Goal: Task Accomplishment & Management: Complete application form

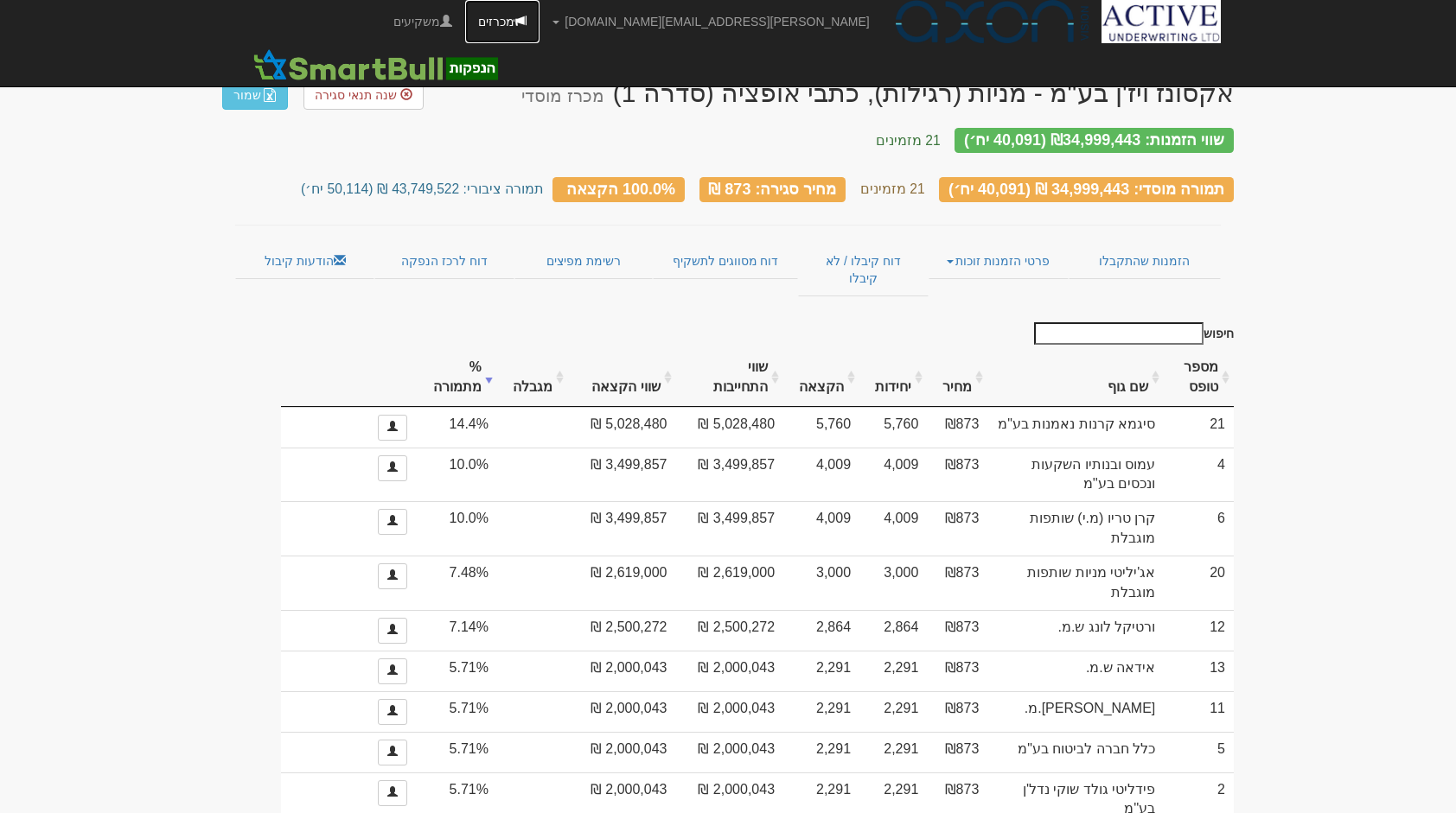
click at [539, 23] on link "מכרזים" at bounding box center [503, 21] width 75 height 44
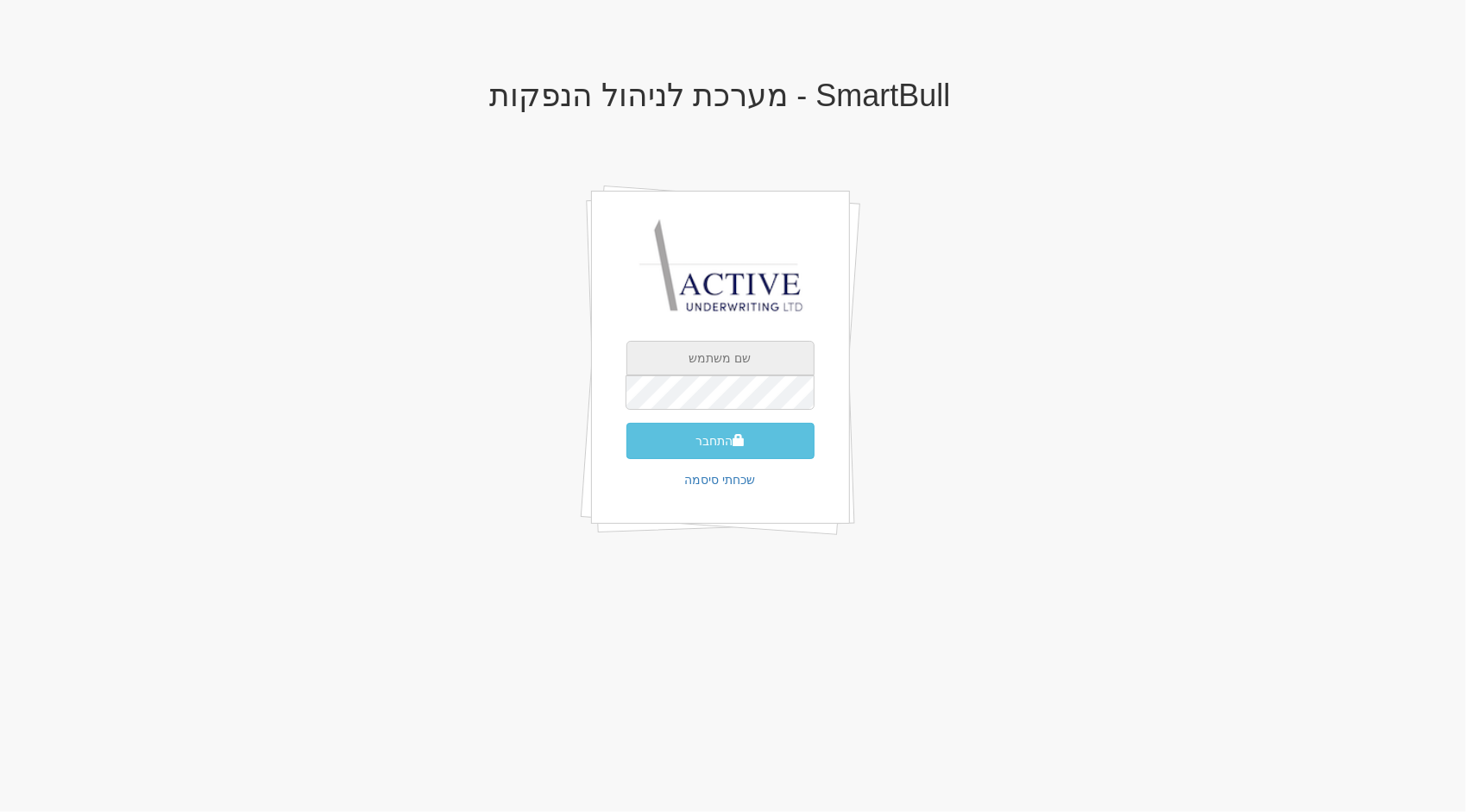
click at [708, 347] on input "text" at bounding box center [721, 358] width 188 height 35
type input "[PERSON_NAME][EMAIL_ADDRESS][DOMAIN_NAME]"
click at [626, 423] on button "התחבר" at bounding box center [721, 441] width 188 height 36
type input "875764"
click at [626, 449] on button "התחבר" at bounding box center [721, 466] width 188 height 36
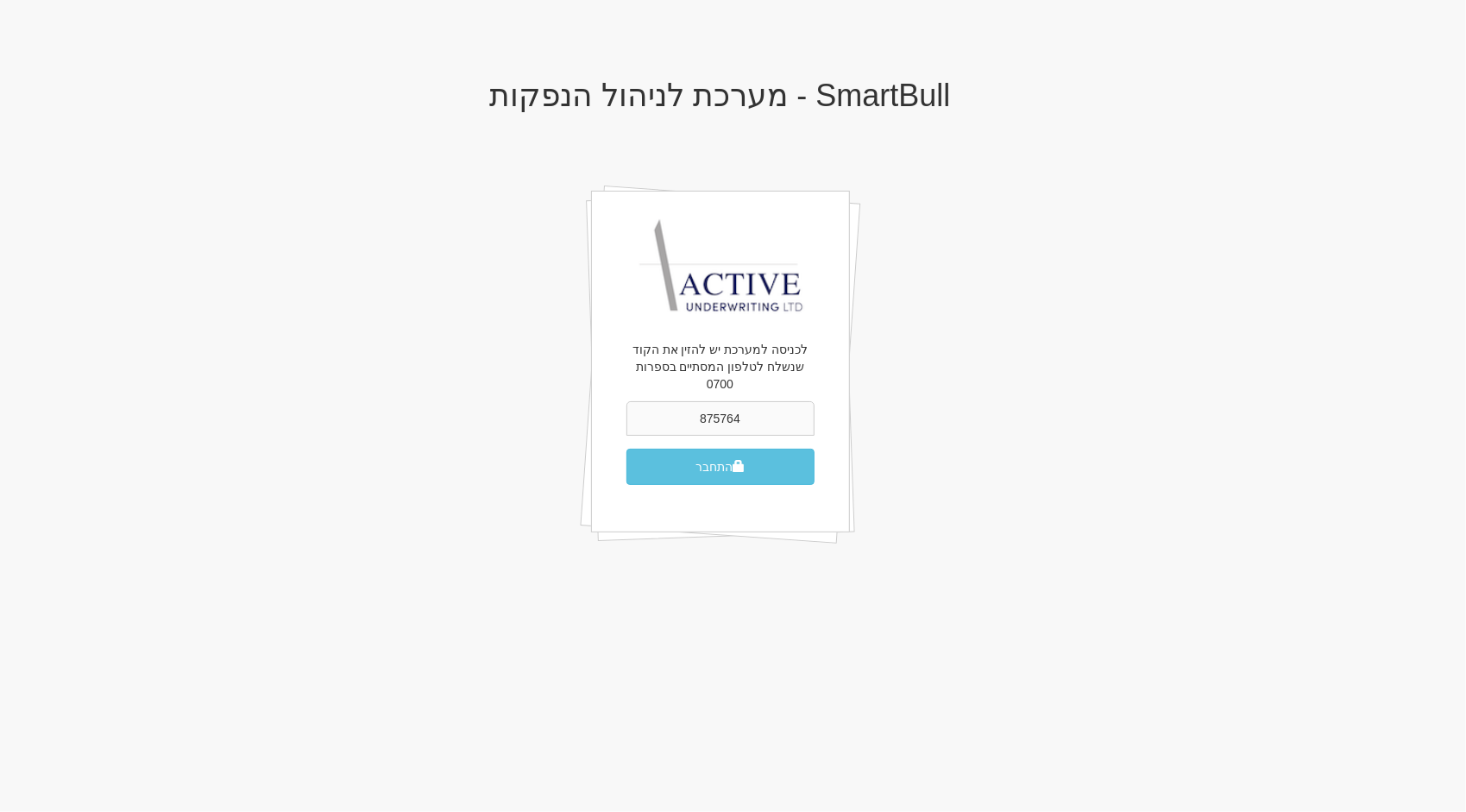
click at [626, 449] on button "התחבר" at bounding box center [721, 466] width 188 height 36
click at [705, 348] on input "text" at bounding box center [721, 358] width 188 height 35
type input "[PERSON_NAME][EMAIL_ADDRESS][DOMAIN_NAME]"
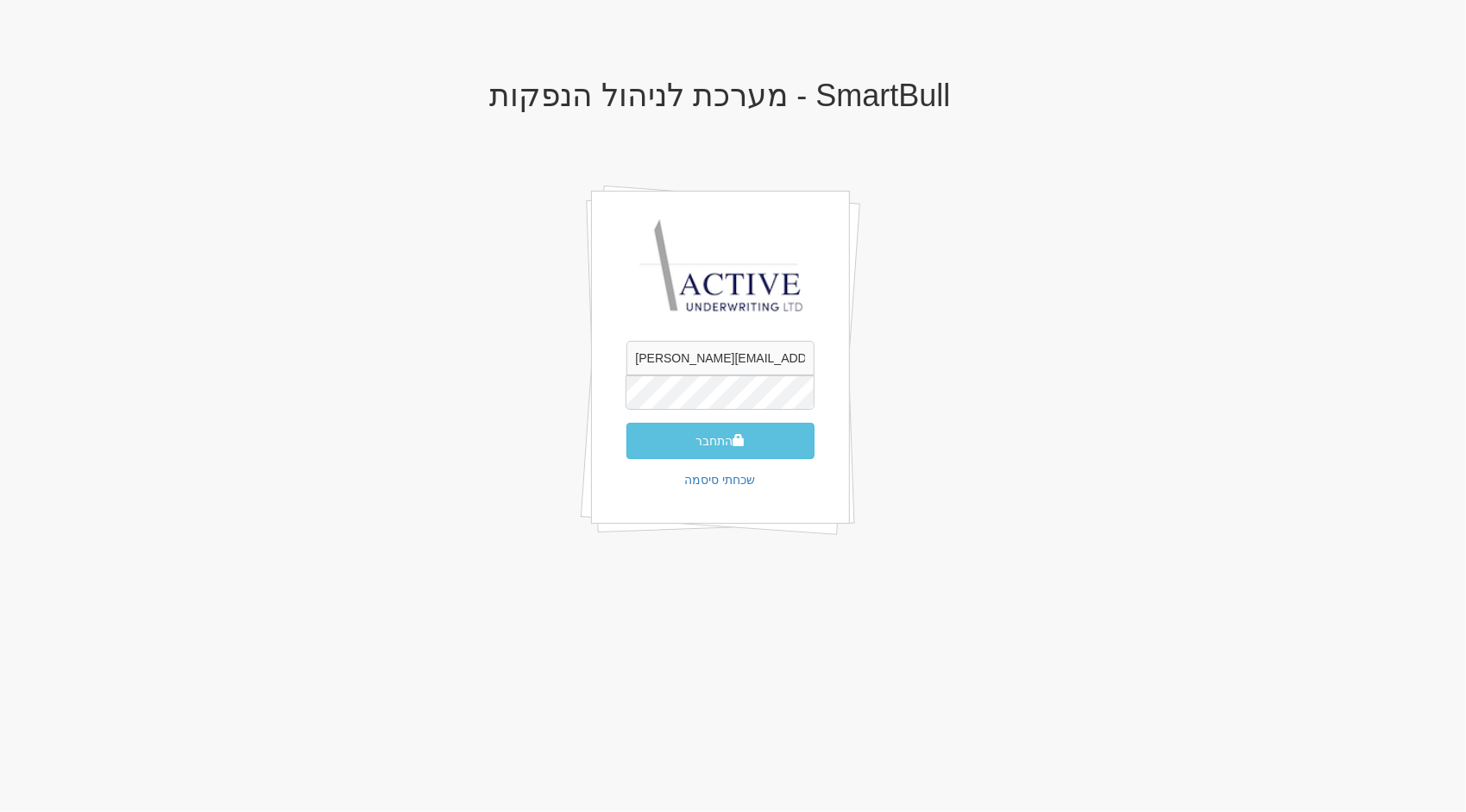
click at [626, 423] on button "התחבר" at bounding box center [721, 441] width 188 height 36
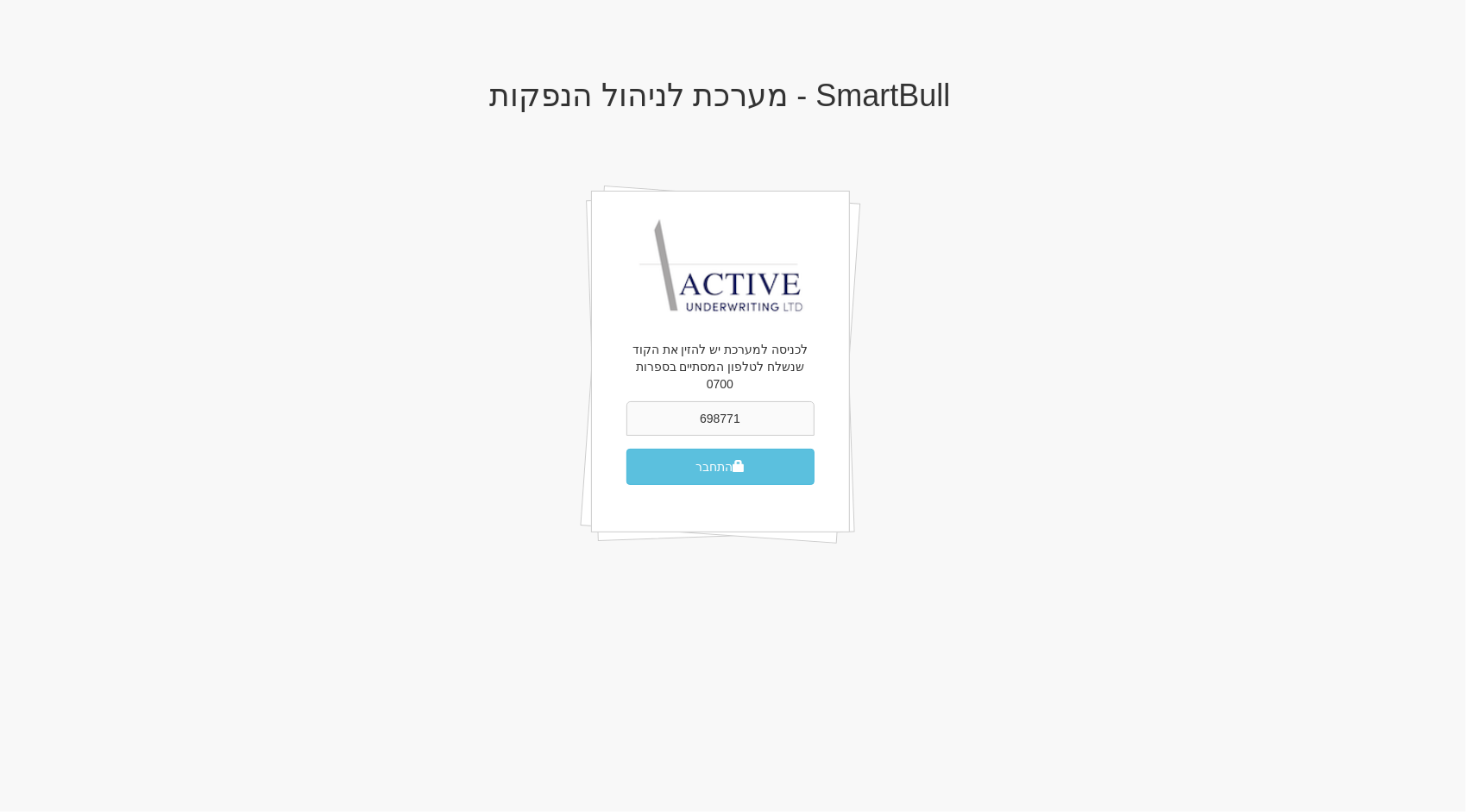
type input "698771"
click at [626, 449] on button "התחבר" at bounding box center [721, 466] width 188 height 36
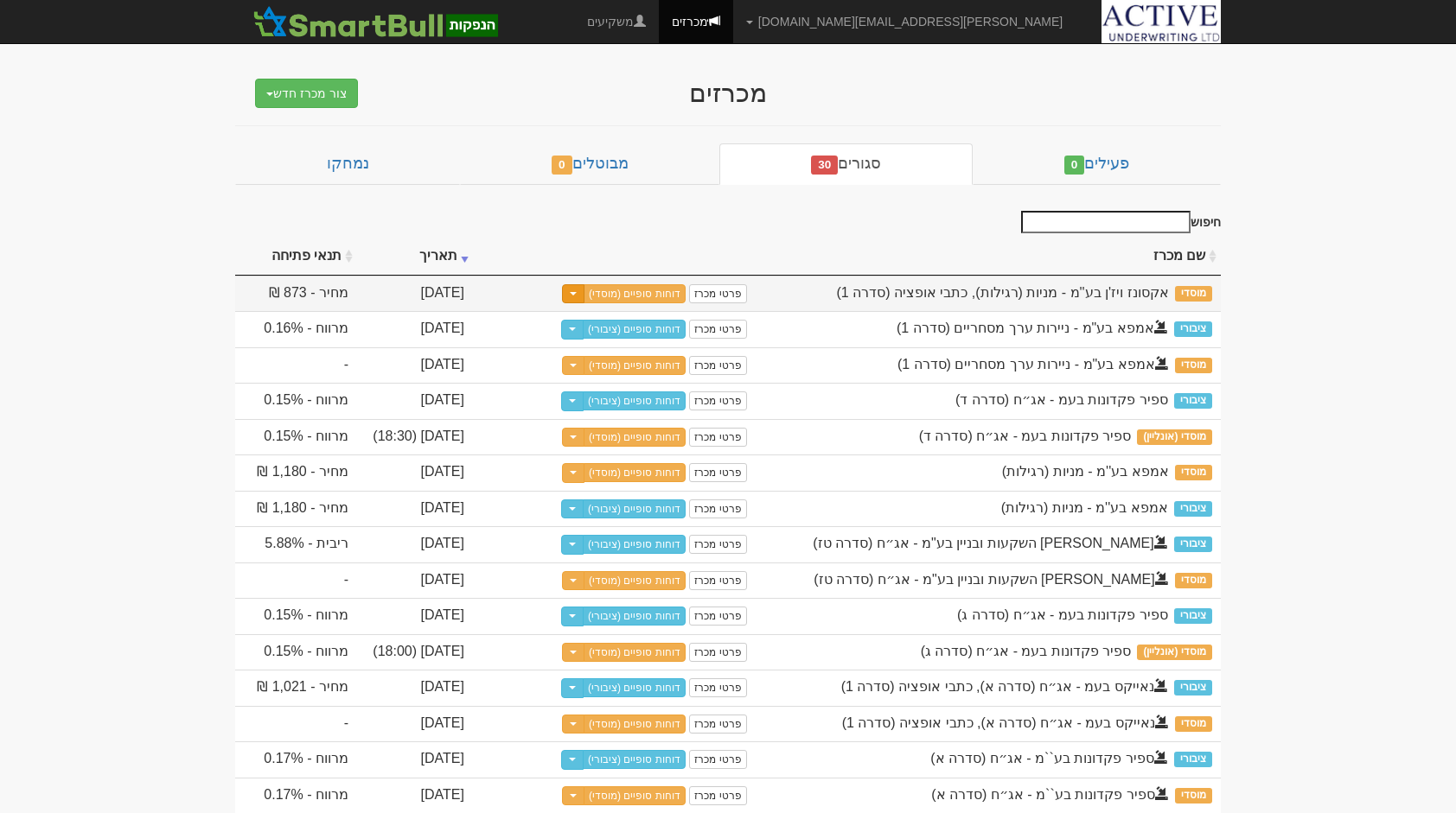
click at [583, 295] on button "Toggle Dropdown" at bounding box center [572, 294] width 22 height 20
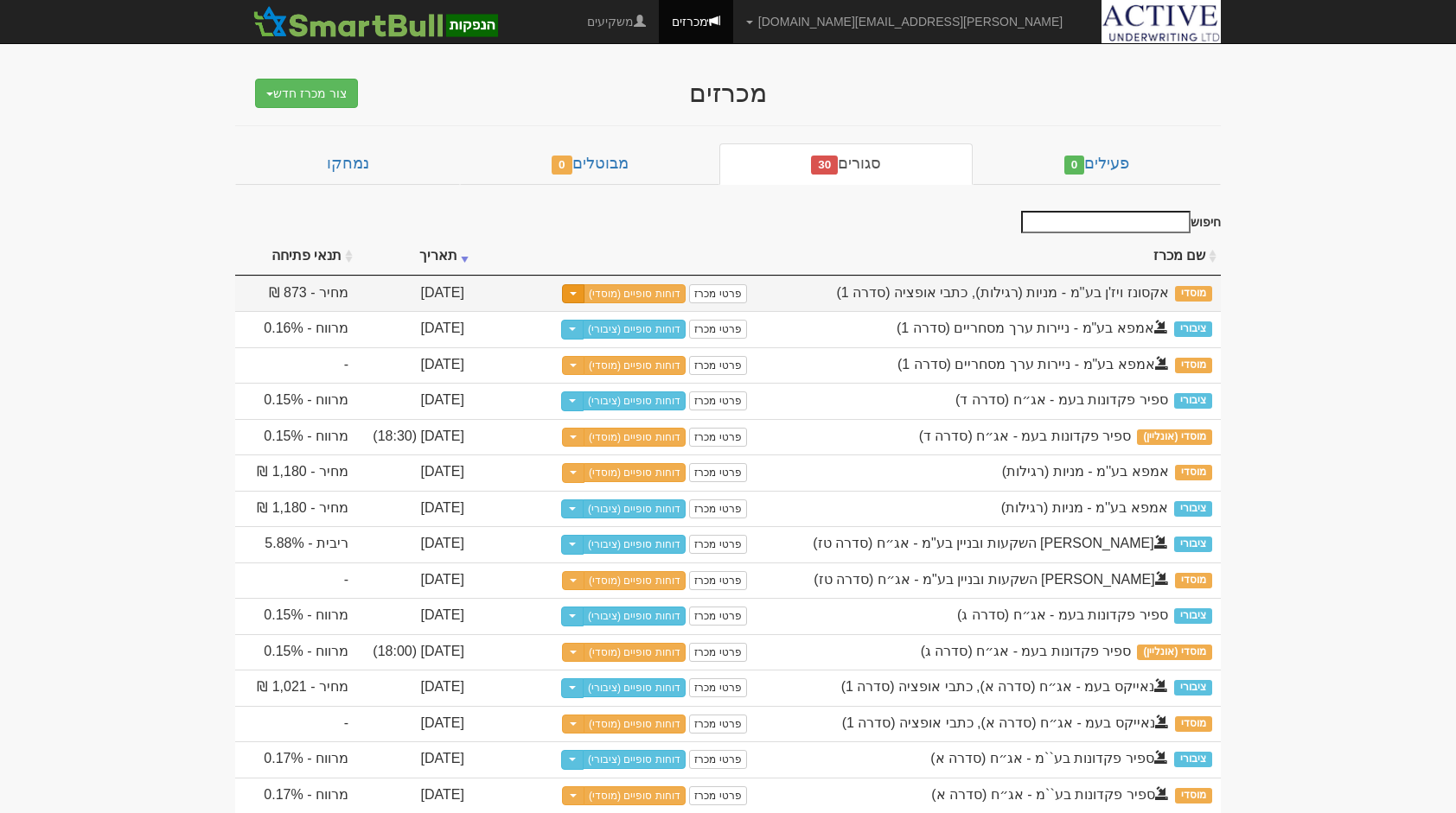
click at [580, 294] on button "Toggle Dropdown" at bounding box center [572, 294] width 22 height 20
click at [591, 343] on button "צור מכרז ציבורי נוסף" at bounding box center [616, 354] width 136 height 42
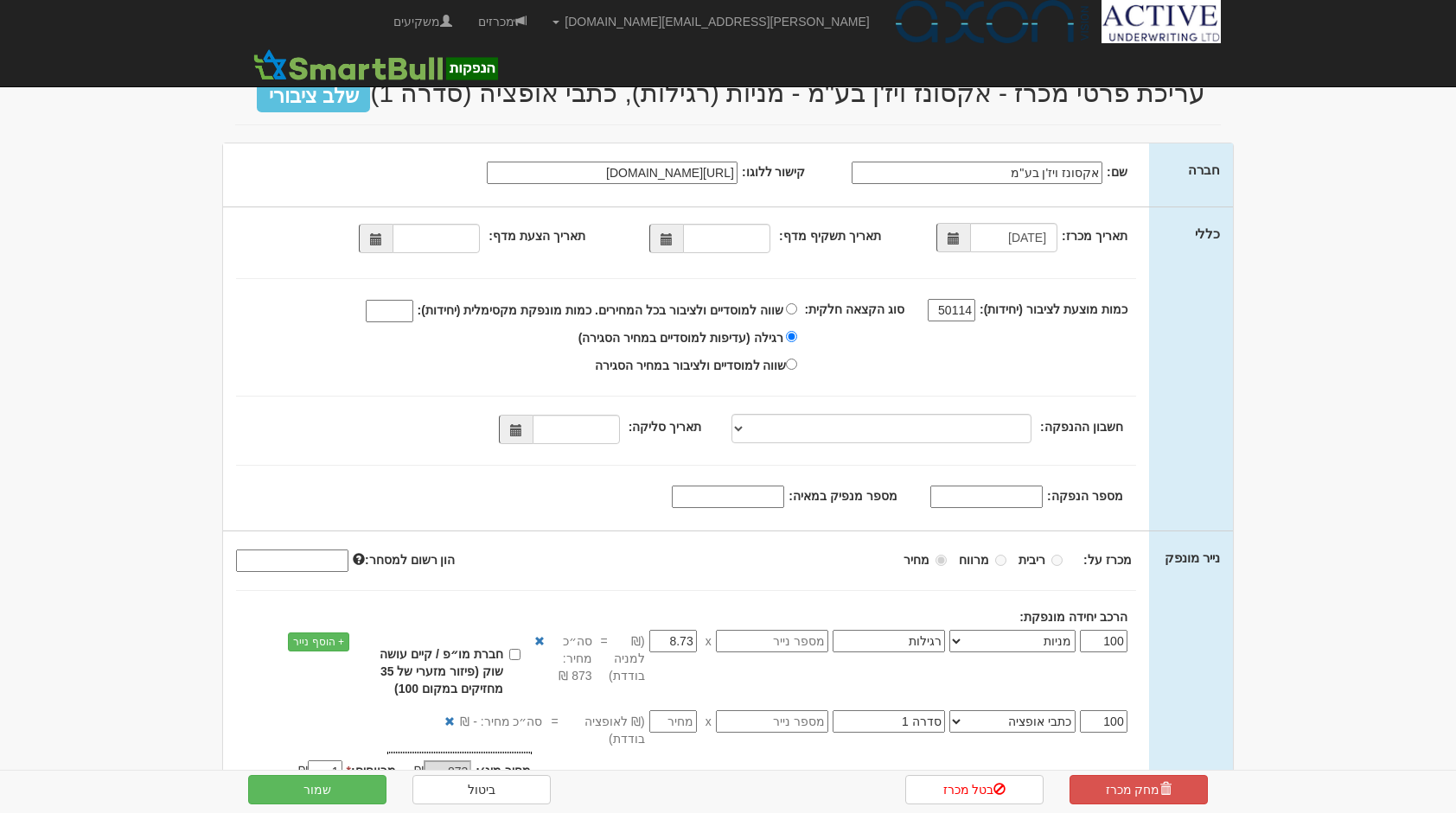
select select "מניות"
select select "כתבי אופציה"
click at [539, 28] on link "מכרזים" at bounding box center [503, 21] width 75 height 44
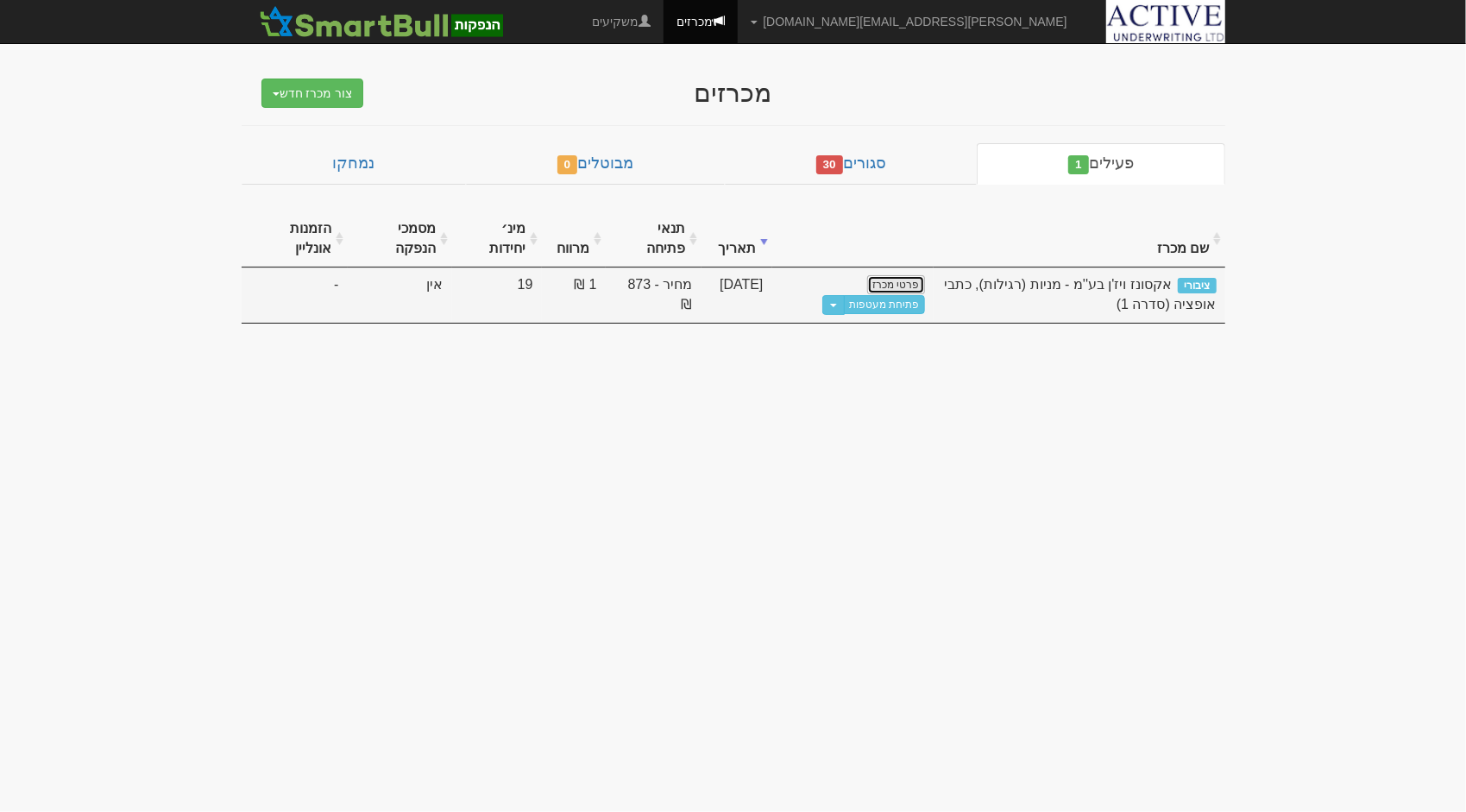
click at [901, 283] on link "פרטי מכרז" at bounding box center [896, 284] width 57 height 19
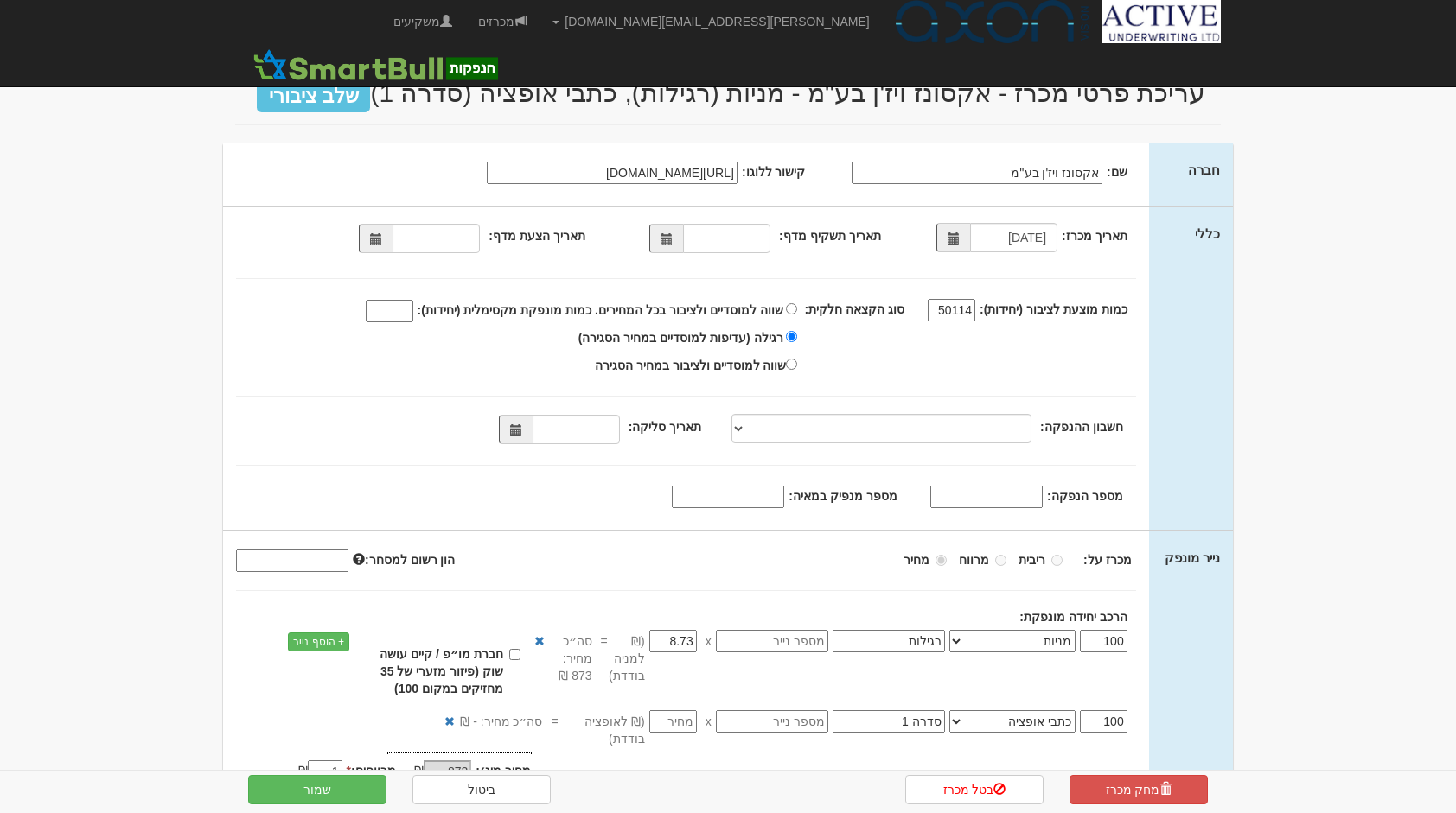
select select "מניות"
select select "כתבי אופציה"
click at [942, 311] on input "50114" at bounding box center [950, 310] width 47 height 22
drag, startPoint x: 942, startPoint y: 311, endPoint x: 999, endPoint y: 322, distance: 58.1
click at [999, 322] on div "כמות מוצעת לציבור (יחידות): 50114 סוג הקצאה חלקית:" at bounding box center [675, 337] width 904 height 82
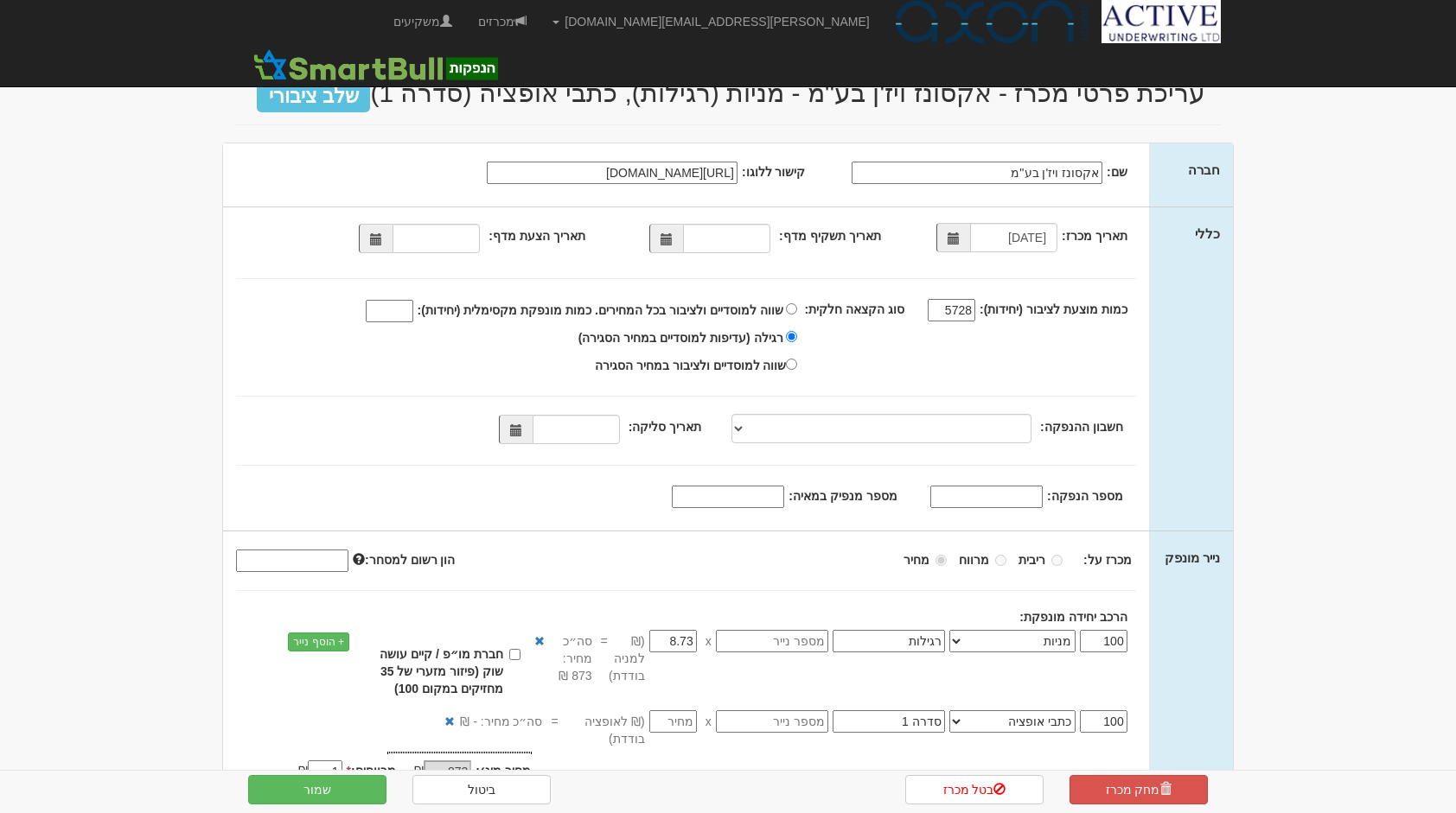
type input "5728"
click at [768, 428] on select at bounding box center [881, 428] width 300 height 29
click at [522, 433] on span at bounding box center [516, 431] width 12 height 12
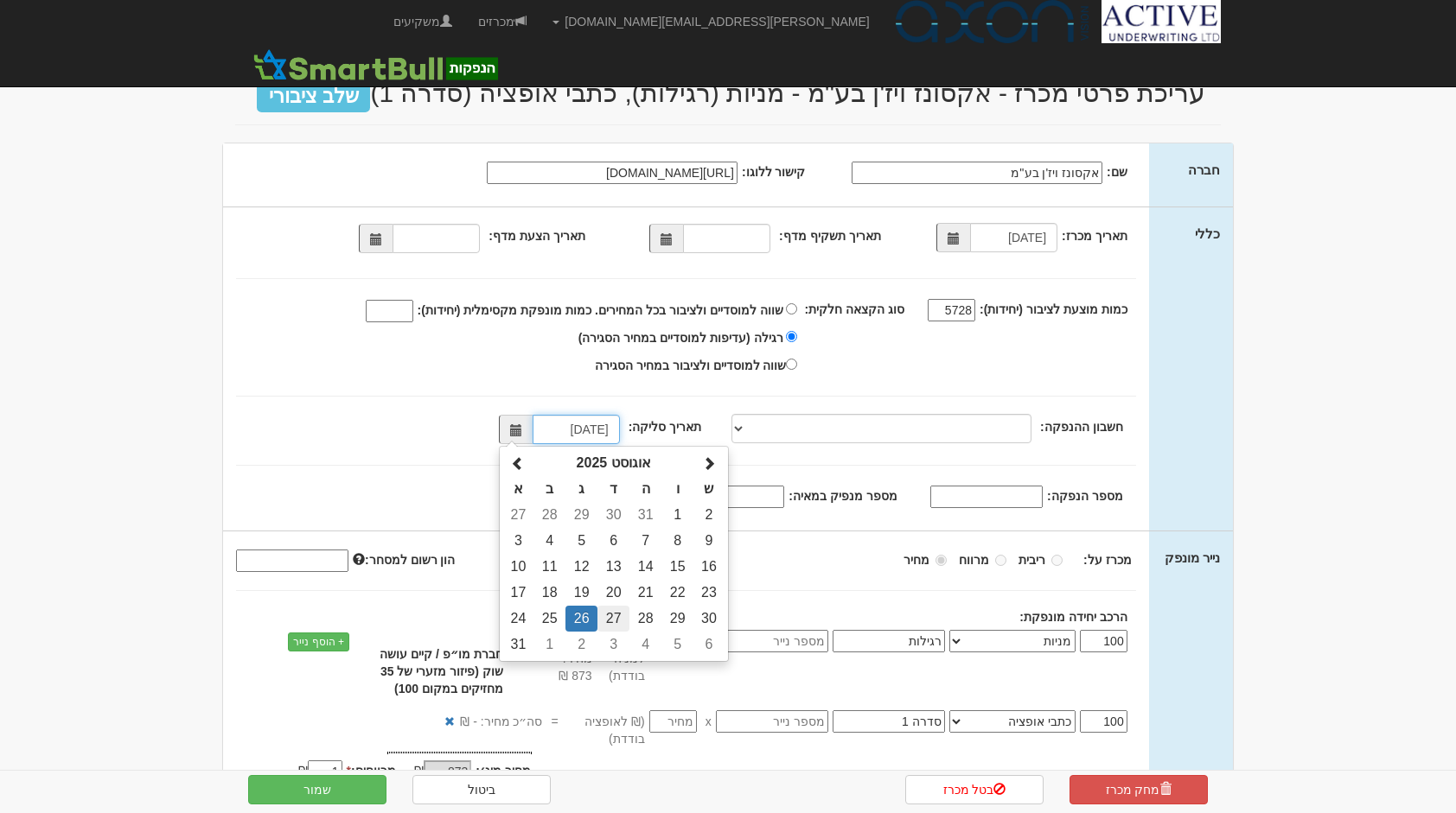
click at [622, 616] on td "27" at bounding box center [613, 618] width 32 height 26
type input "[DATE]"
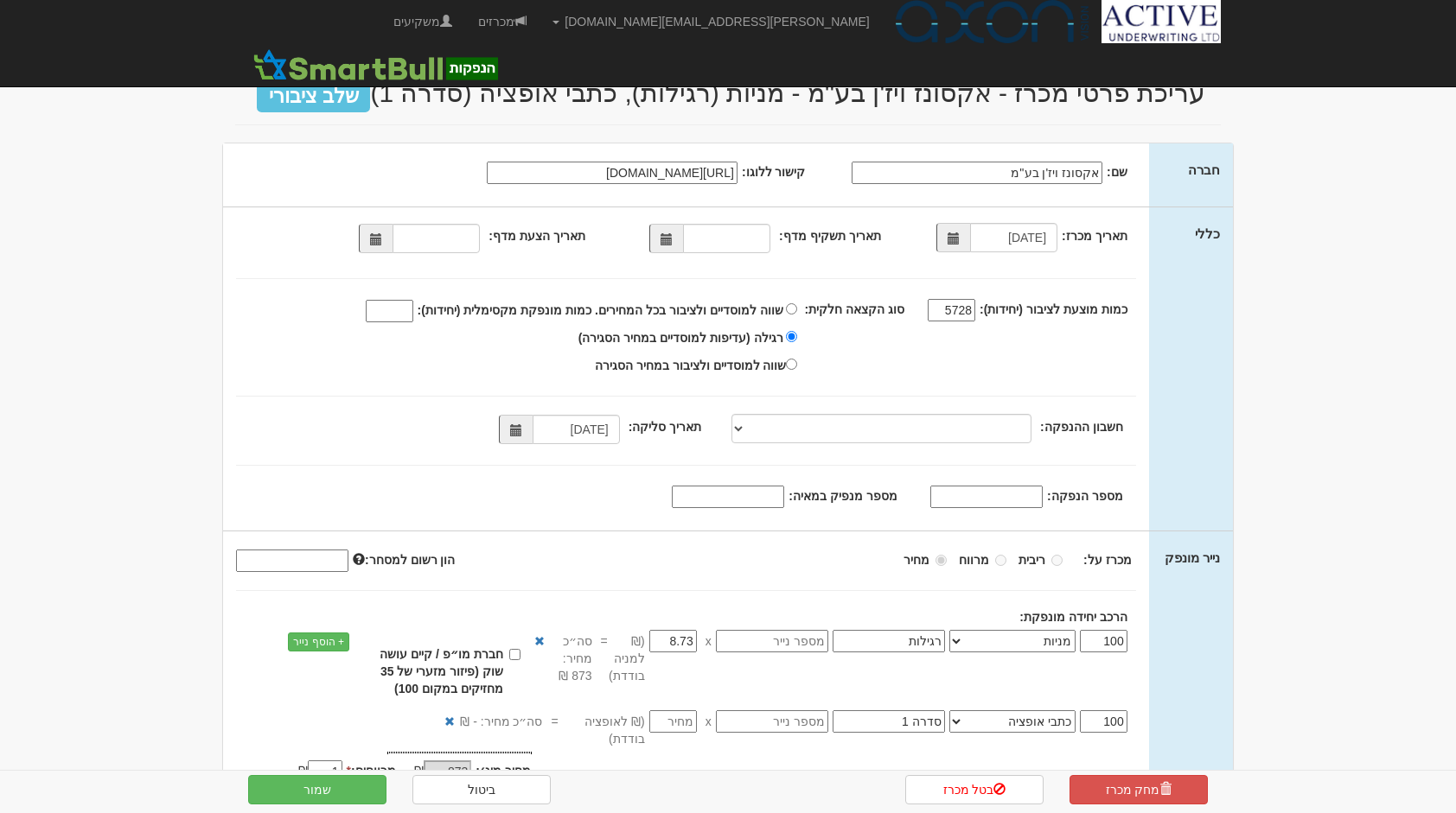
click at [704, 495] on input "מספר מנפיק במאיה:" at bounding box center [728, 496] width 112 height 22
type input "2501"
click at [1022, 498] on input "מספר הנפקה:" at bounding box center [986, 496] width 112 height 22
click at [753, 459] on div "תאריך מכרז: 26/08/2025 תאריך תשקיף מדף: 5728 27/08/2025 2501" at bounding box center [686, 368] width 926 height 323
click at [994, 502] on input "מספר הנפקה:" at bounding box center [986, 496] width 112 height 22
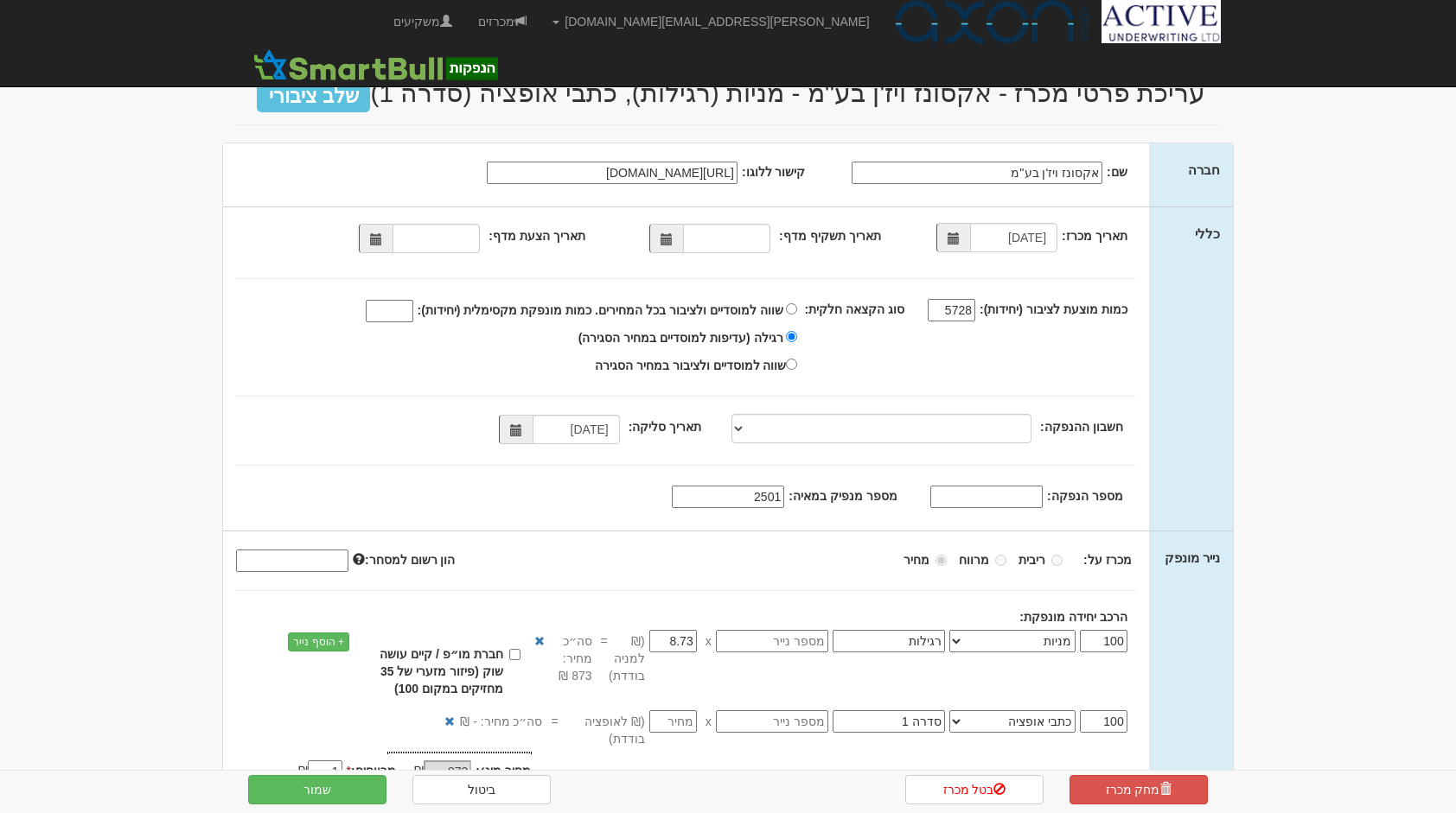
paste input "1226026"
type input "1226026"
click at [728, 238] on input "תאריך תשקיף מדף:" at bounding box center [726, 238] width 87 height 29
click at [578, 214] on div "תאריך מכרז: 26/08/2025 תאריך תשקיף מדף: 5728 27/08/2025 1226026" at bounding box center [686, 368] width 926 height 323
click at [676, 242] on span at bounding box center [667, 238] width 34 height 29
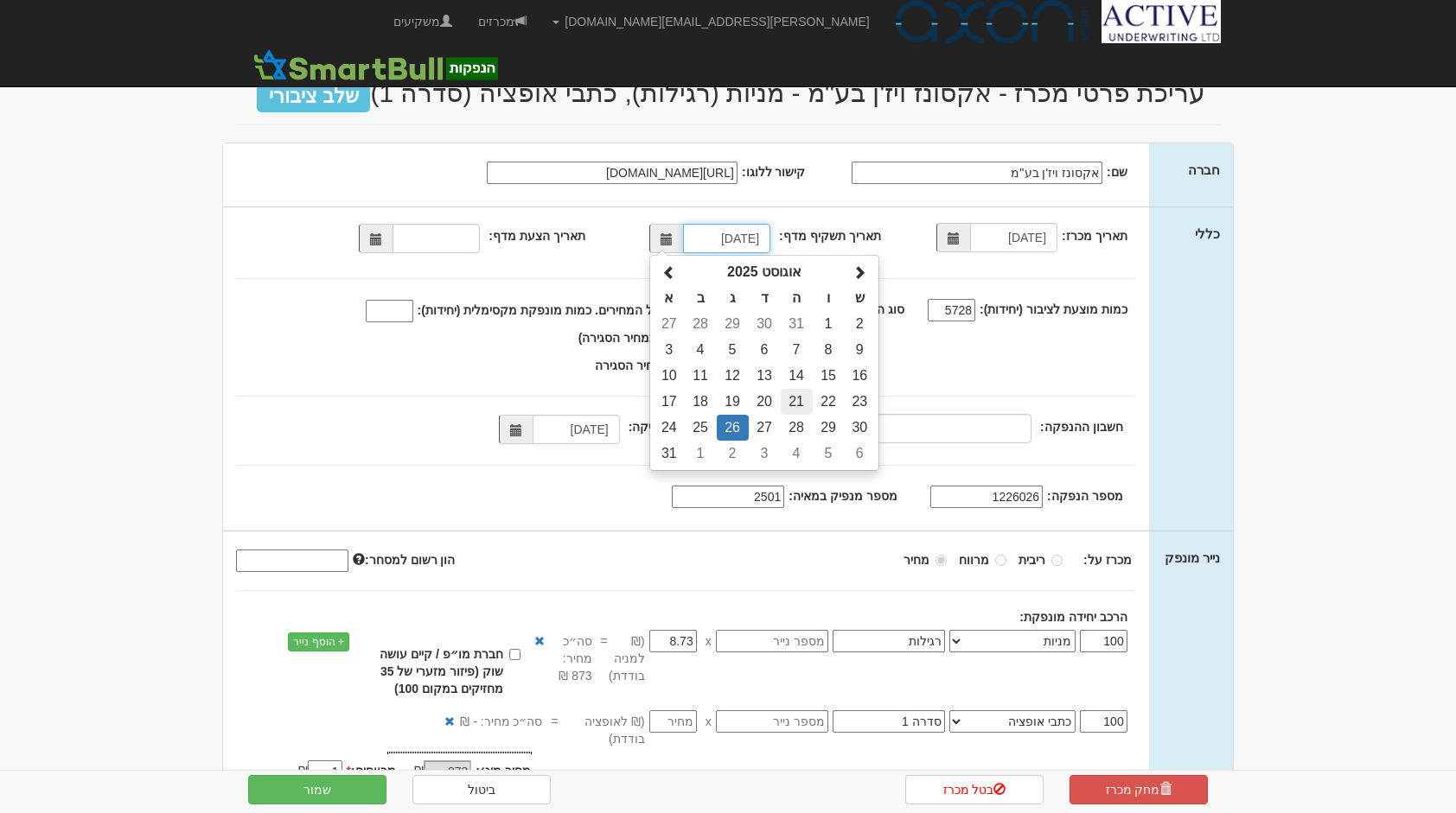
click at [809, 410] on td "21" at bounding box center [797, 401] width 32 height 26
type input "21/08/2025"
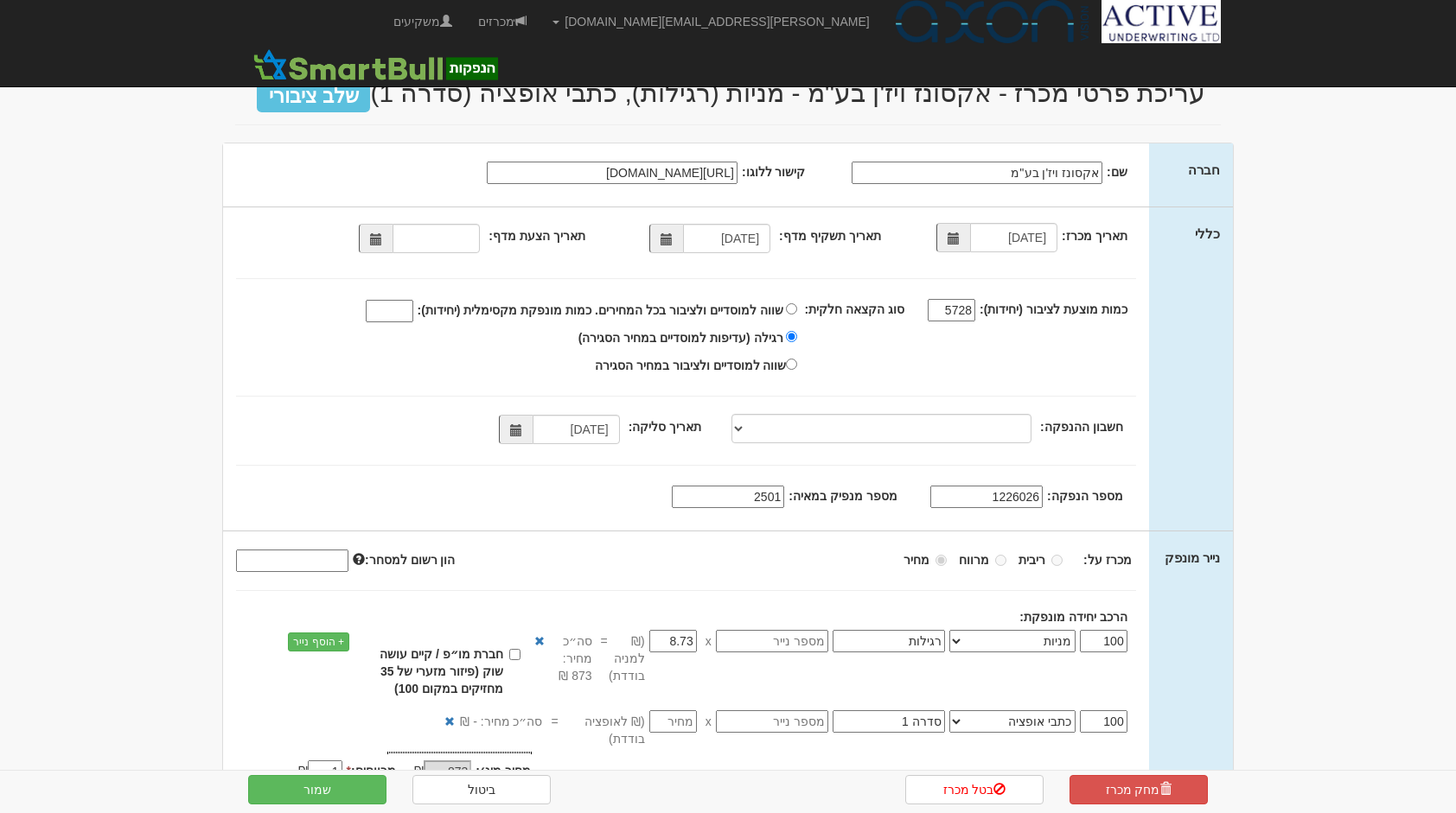
click at [810, 723] on input "text" at bounding box center [772, 720] width 112 height 22
paste input "1226026"
type input "1226026"
click at [785, 639] on input "text" at bounding box center [772, 640] width 112 height 22
paste input "1227552"
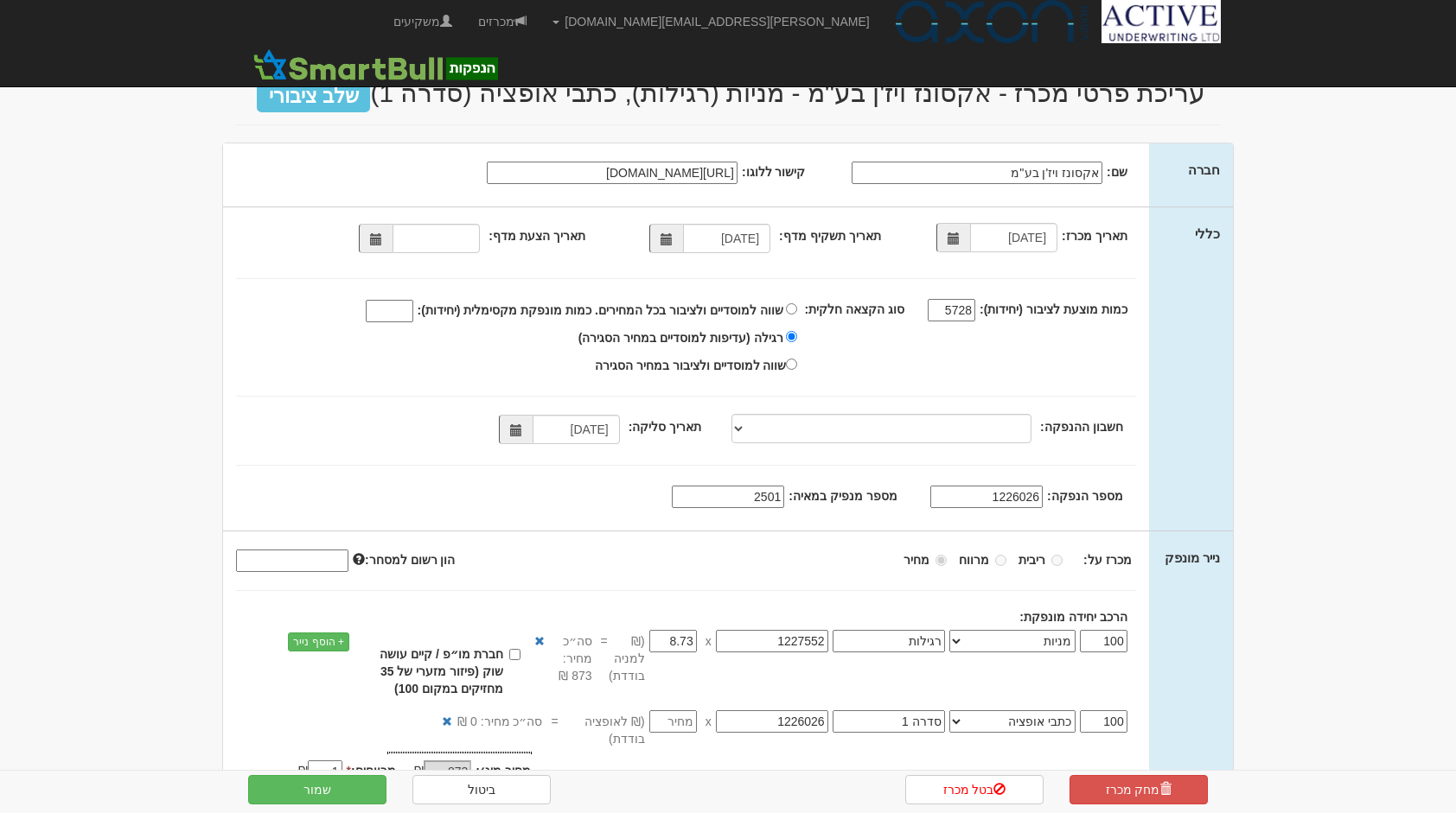
click at [382, 244] on span at bounding box center [376, 239] width 12 height 12
type input "1227552"
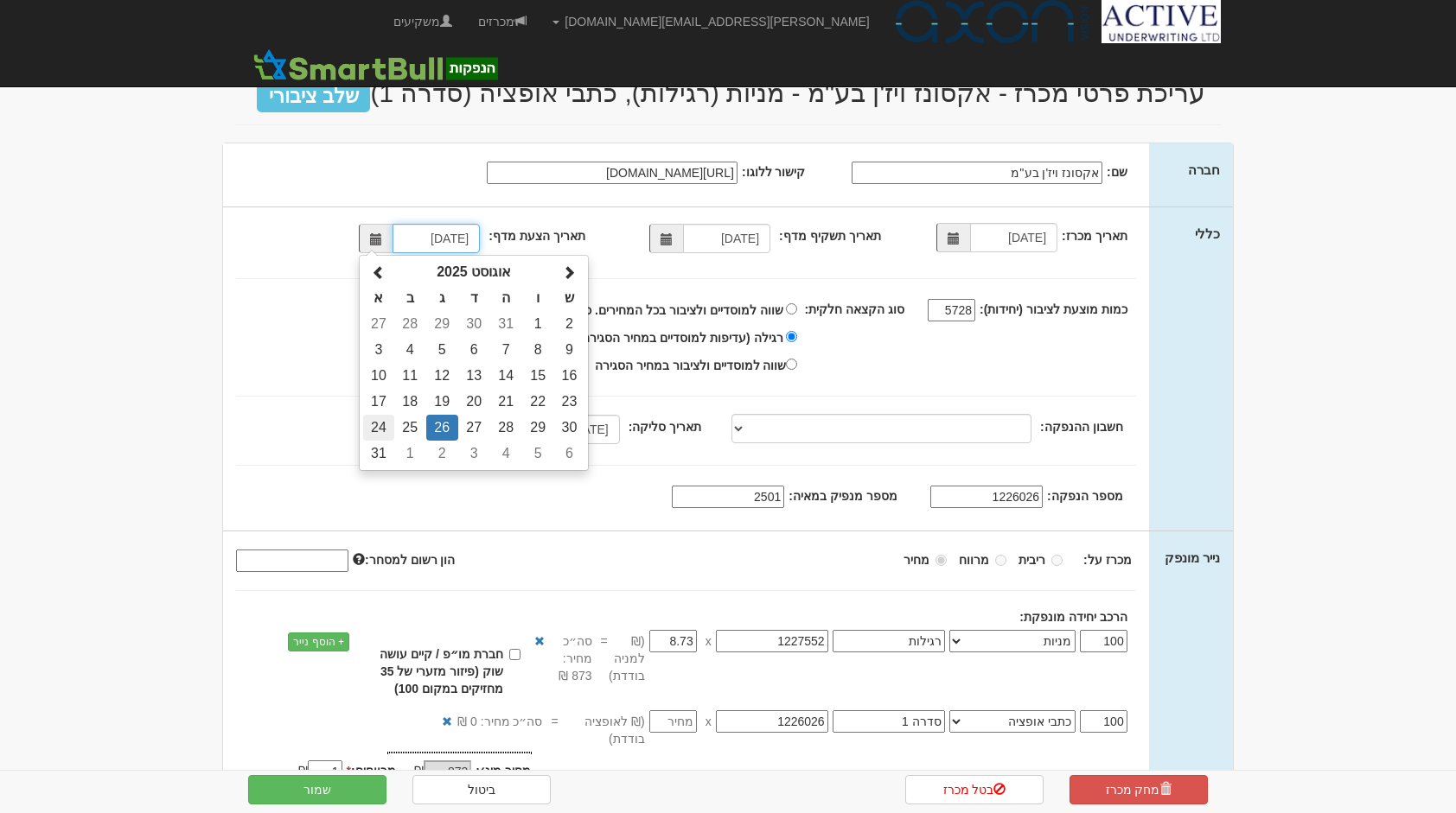
click at [384, 430] on td "24" at bounding box center [378, 427] width 30 height 26
type input "24/08/2025"
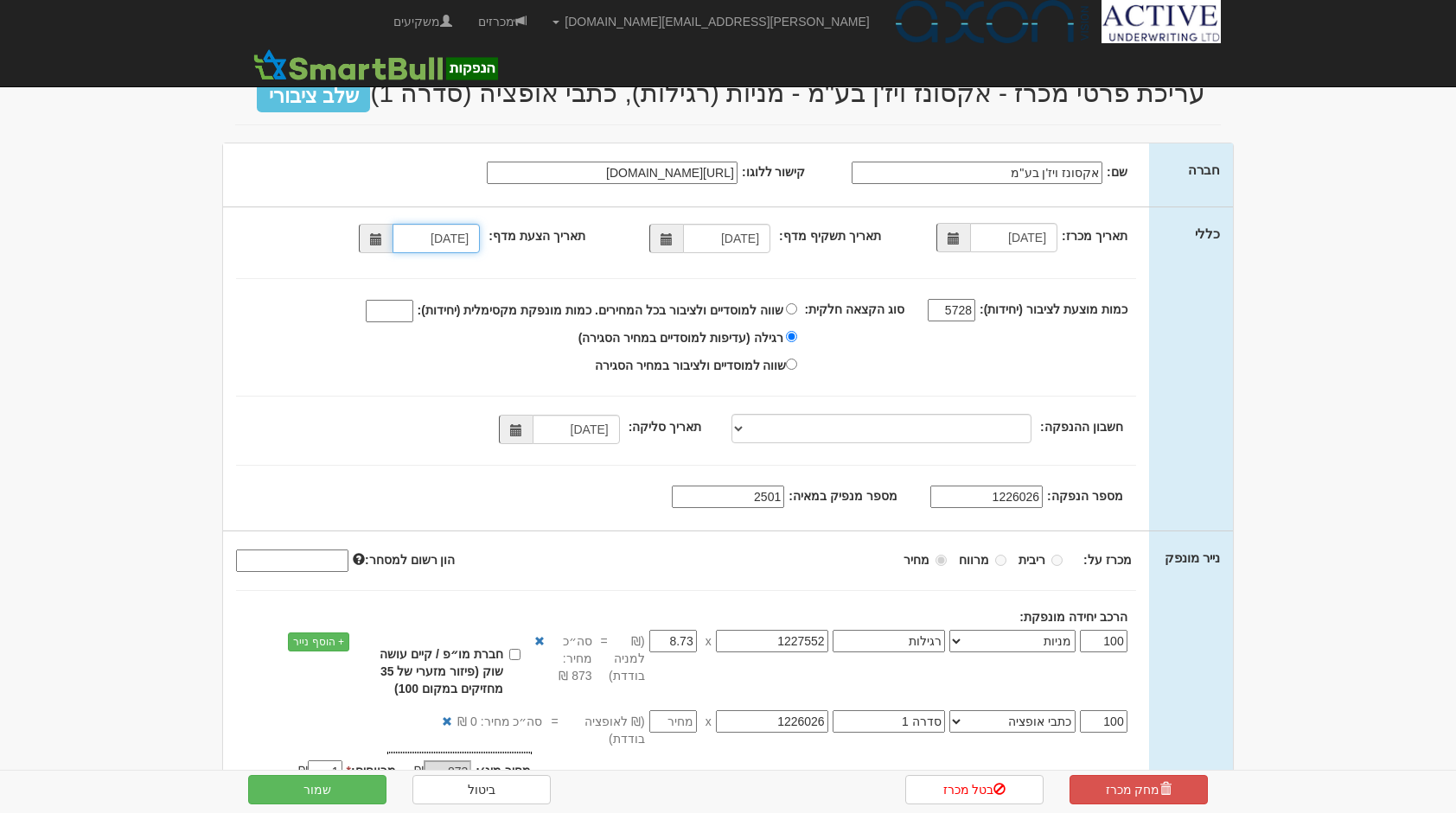
click at [673, 242] on span at bounding box center [667, 239] width 12 height 12
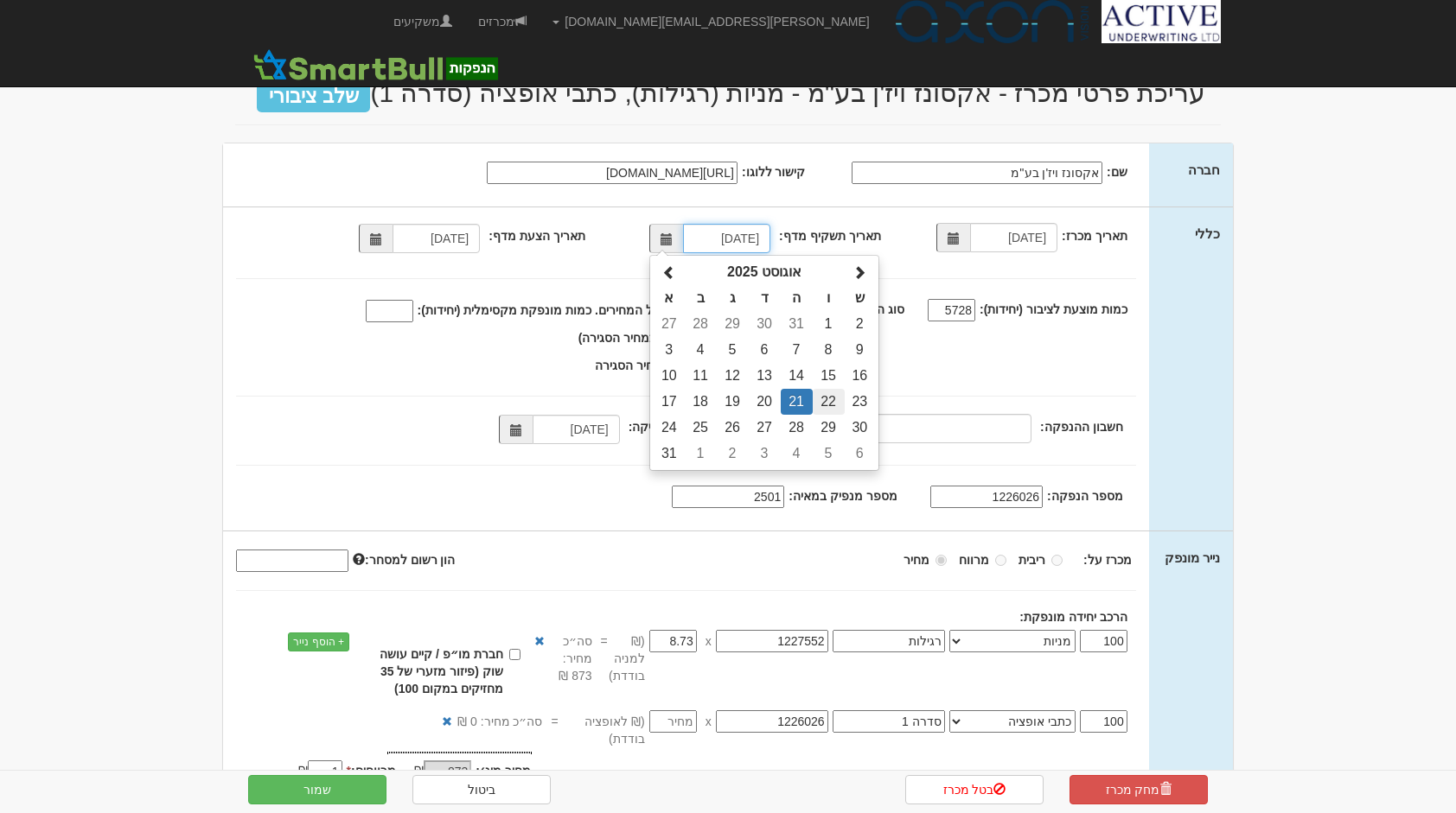
click at [823, 406] on td "22" at bounding box center [829, 401] width 32 height 26
type input "22/08/2025"
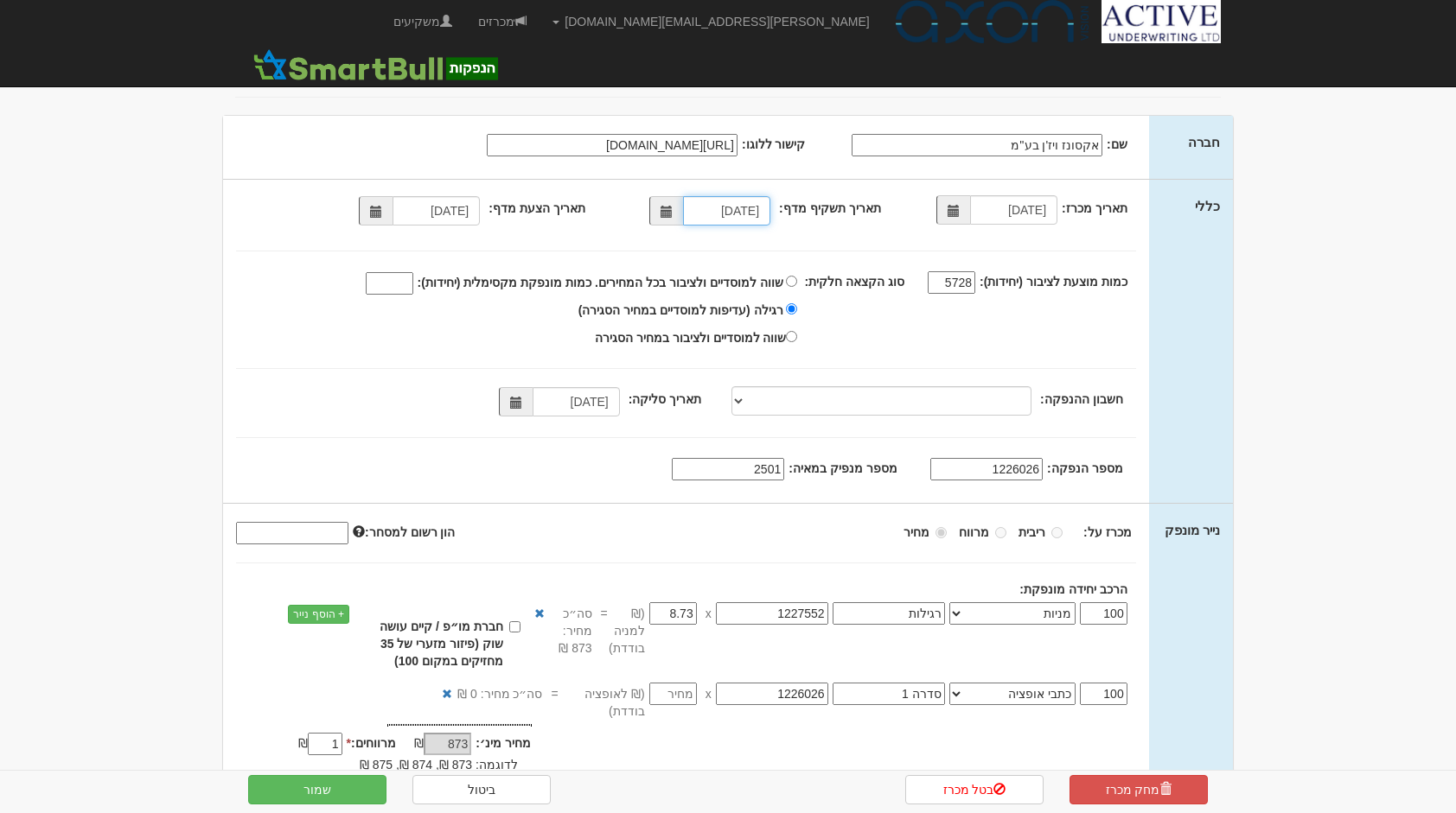
scroll to position [35, 0]
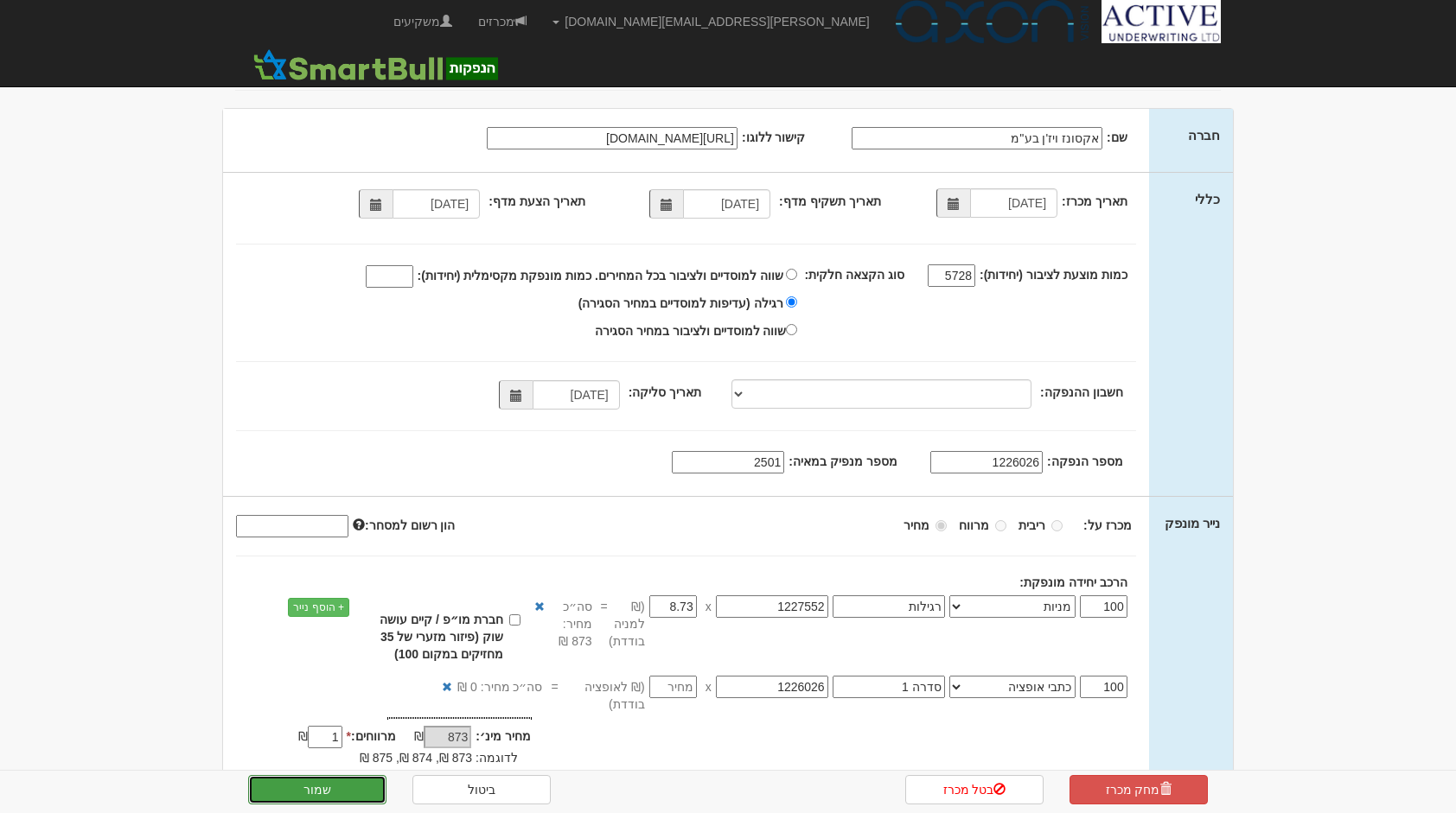
click at [332, 793] on button "שמור" at bounding box center [317, 789] width 138 height 29
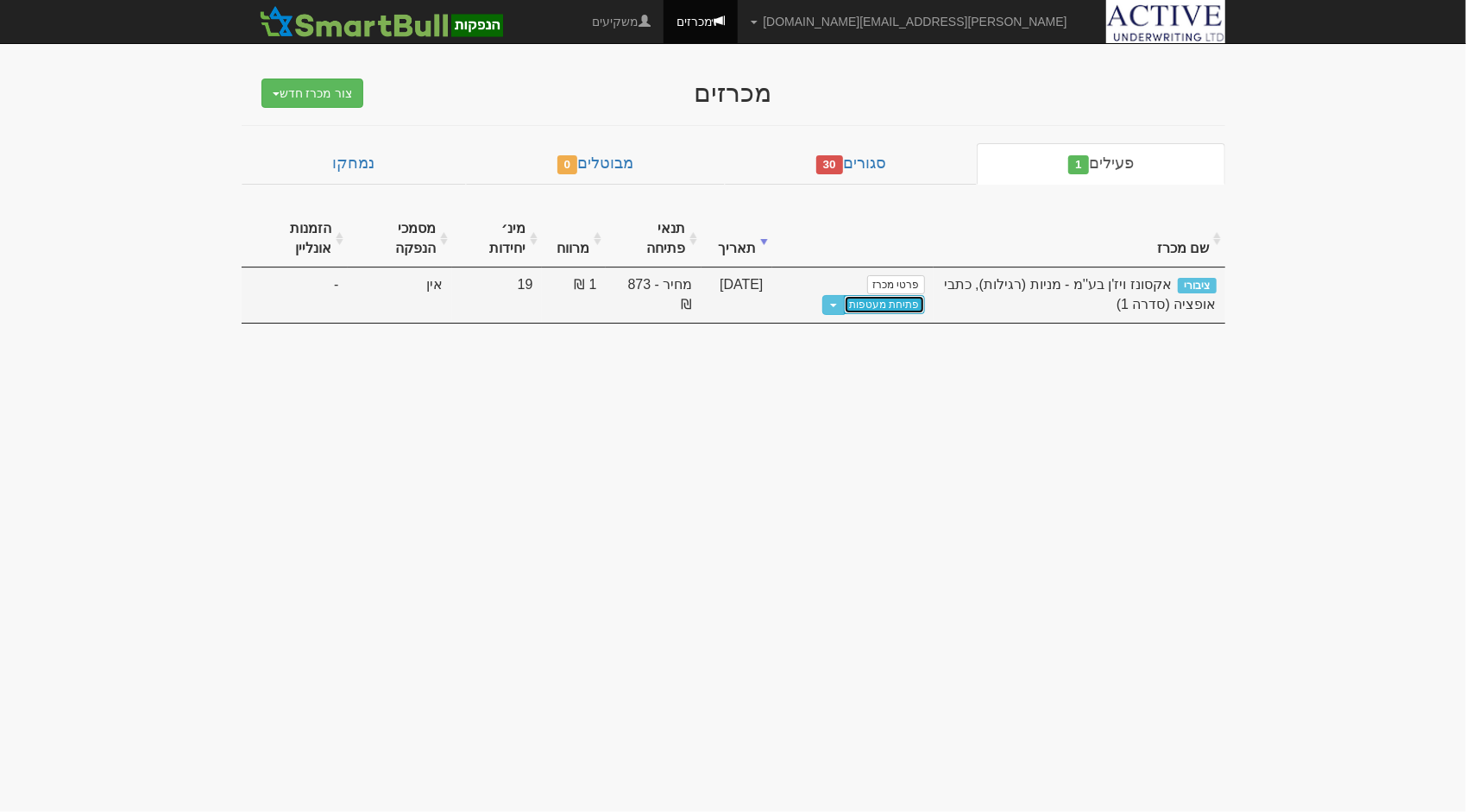
click at [894, 304] on link "פתיחת מעטפות" at bounding box center [884, 304] width 80 height 19
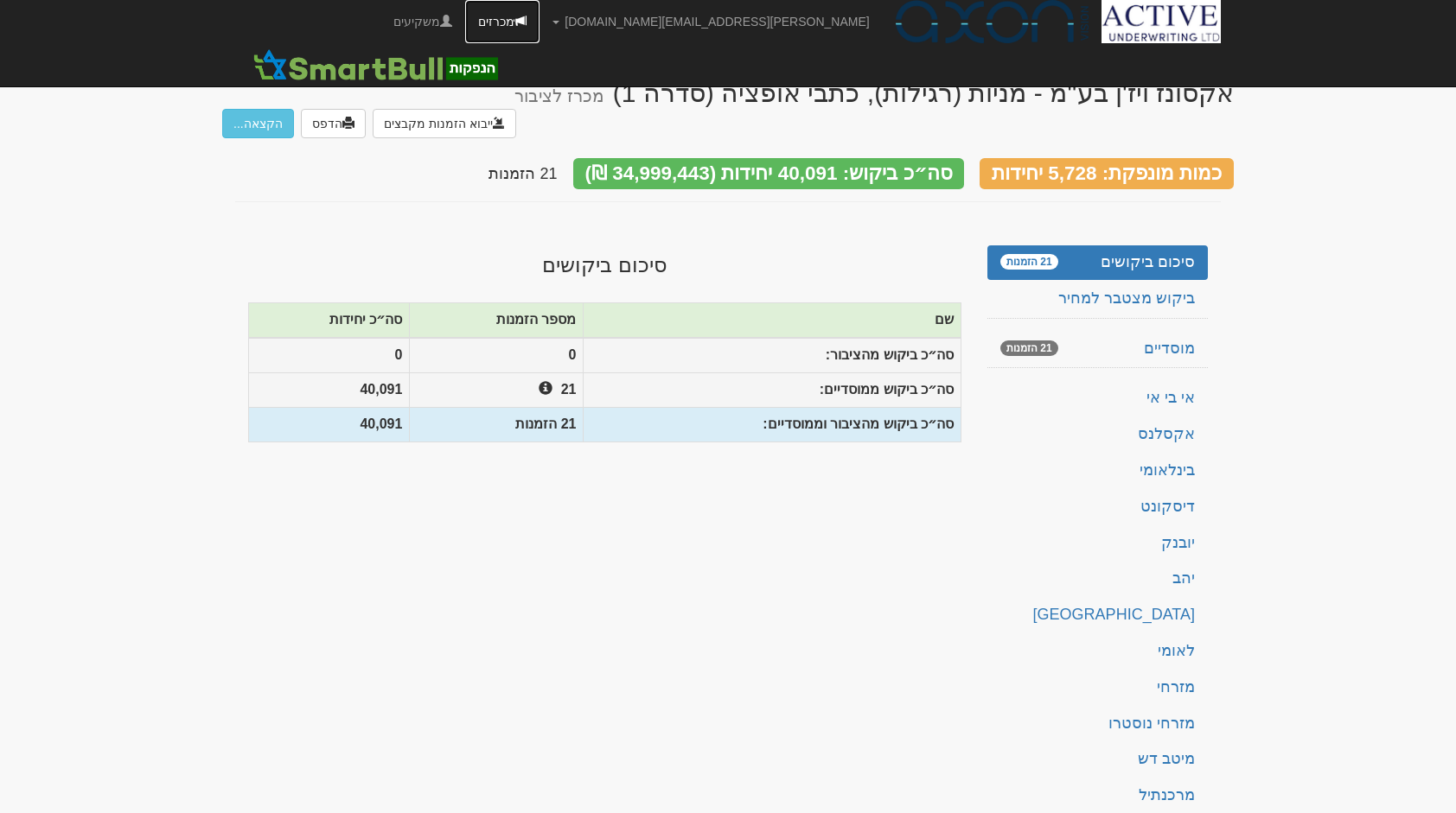
click at [539, 38] on link "מכרזים" at bounding box center [503, 21] width 75 height 44
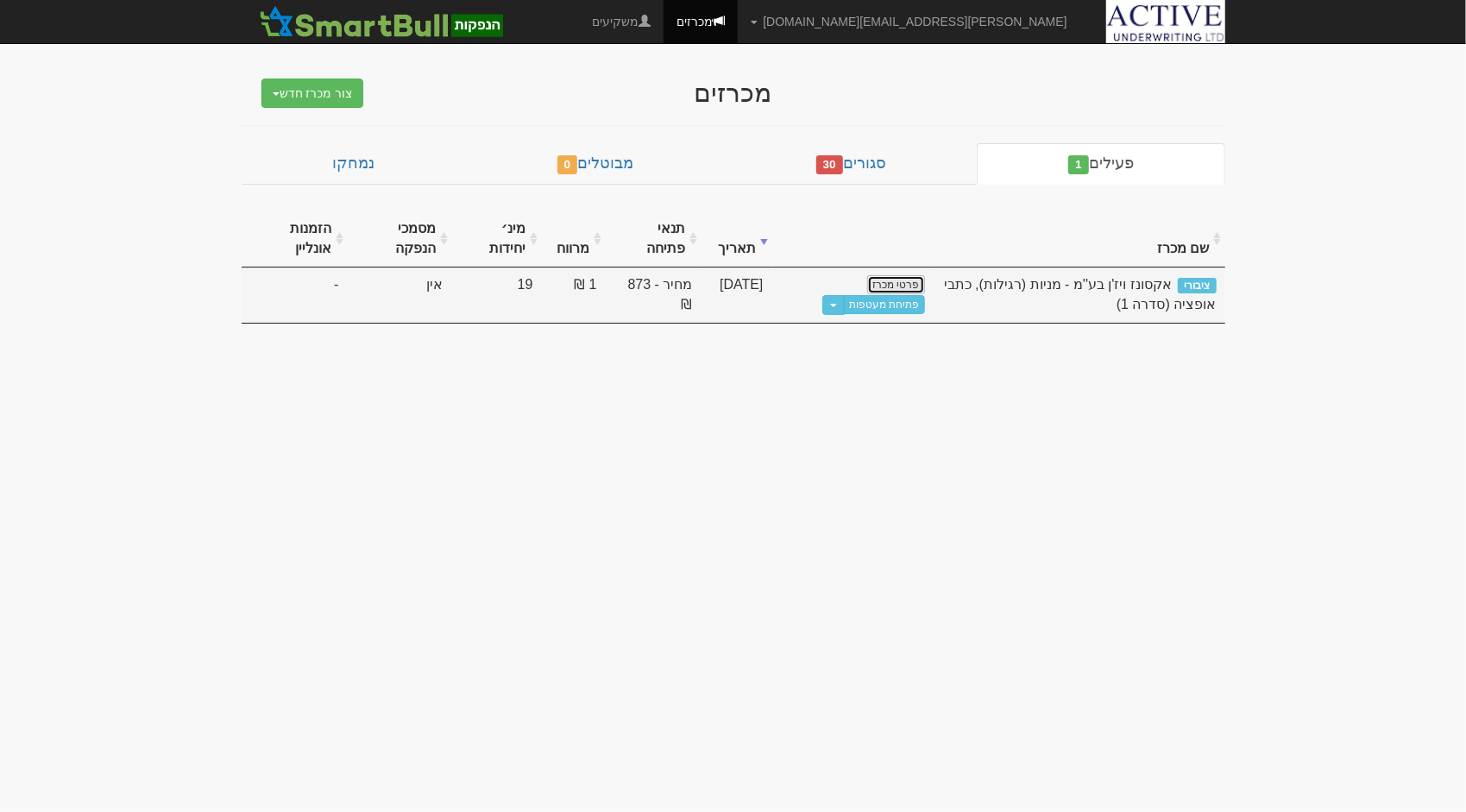
click at [889, 282] on link "פרטי מכרז" at bounding box center [896, 284] width 57 height 19
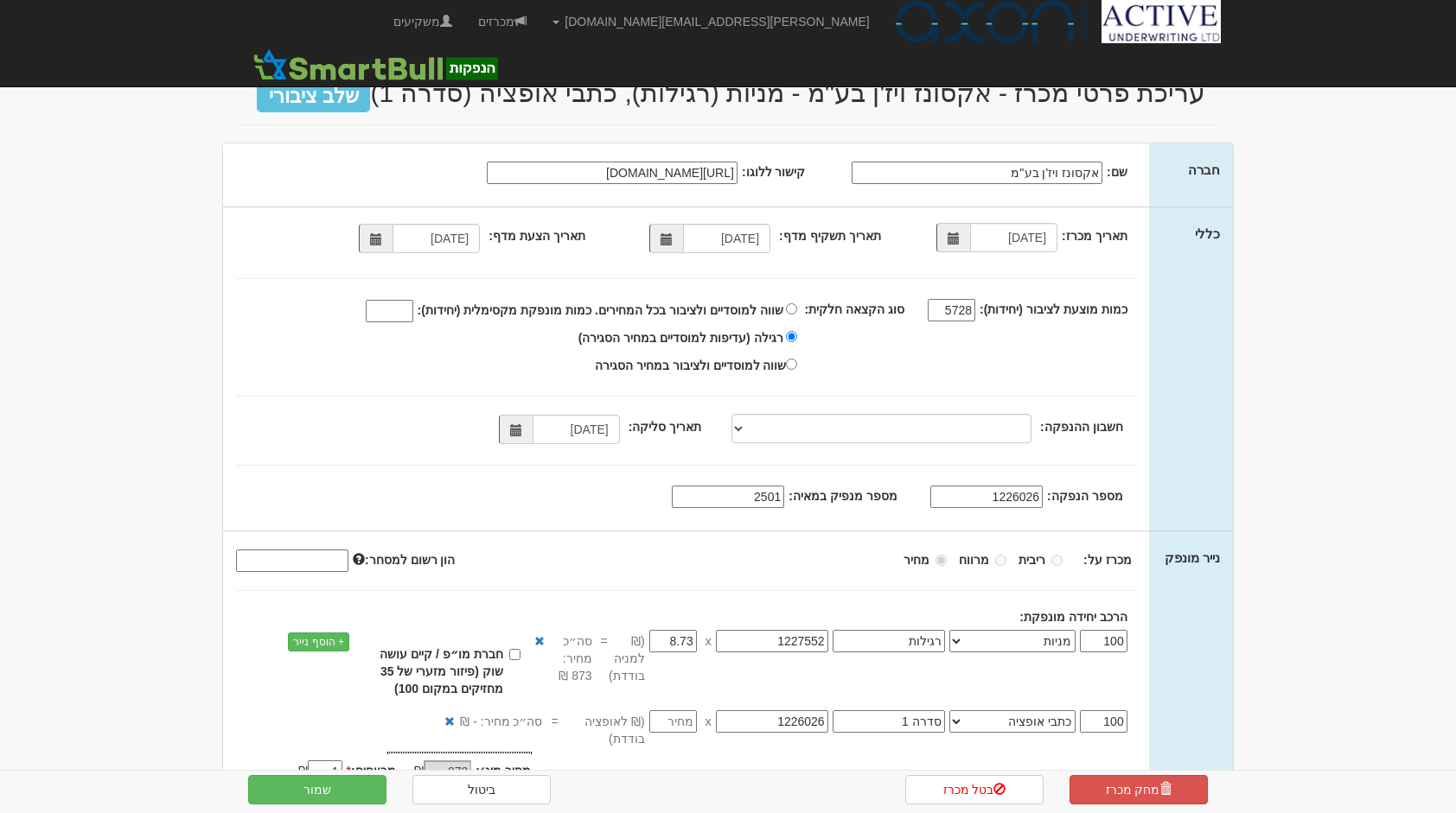
select select "מניות"
select select "כתבי אופציה"
click at [404, 310] on input "שווה למוסדיים ולציבור בכל המחירים. כמות מונפקת מקסימלית (יחידות):" at bounding box center [389, 310] width 47 height 22
type input "45819"
click at [317, 792] on button "שמור" at bounding box center [317, 789] width 138 height 29
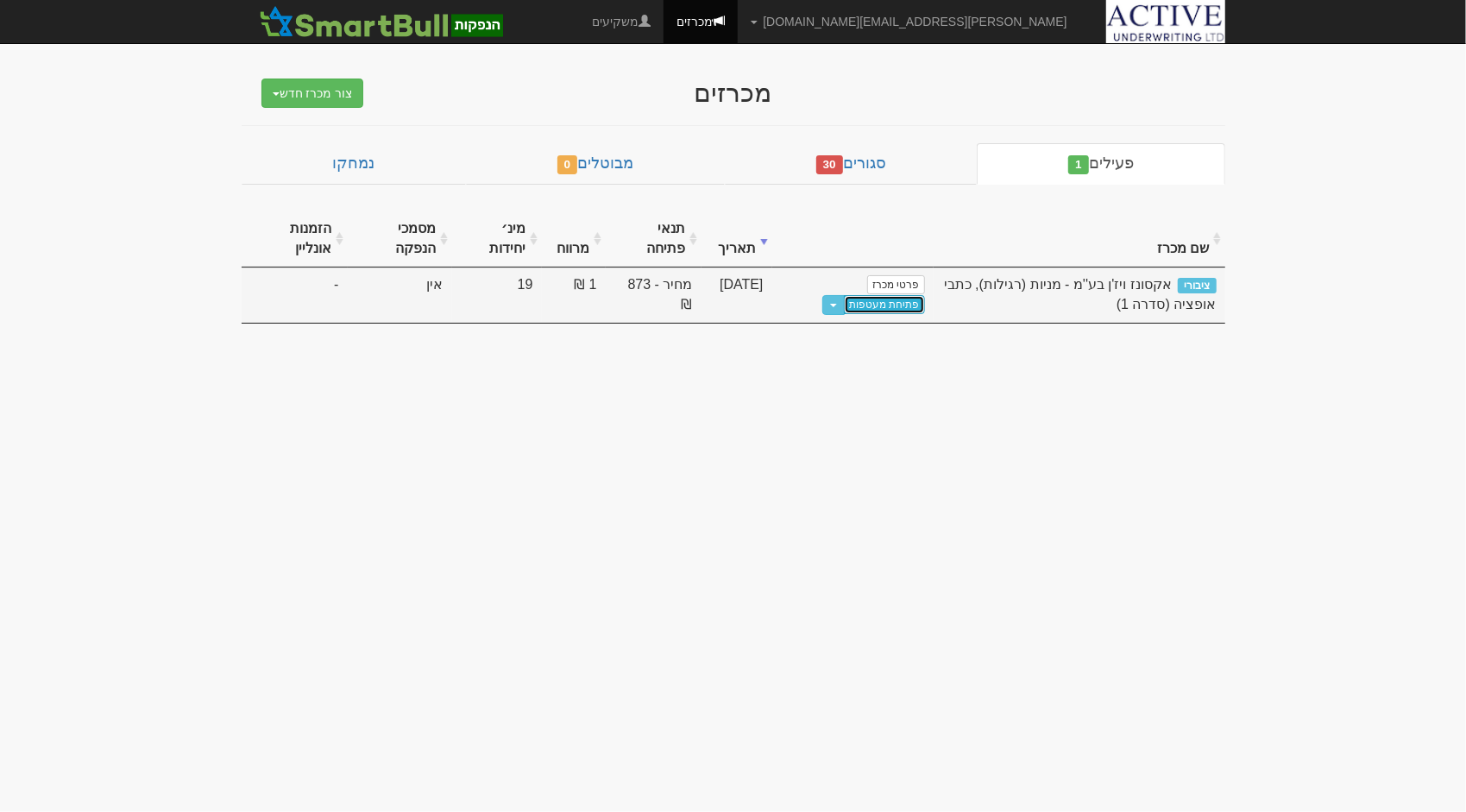
click at [888, 308] on link "פתיחת מעטפות" at bounding box center [884, 304] width 80 height 19
